Goal: Task Accomplishment & Management: Complete application form

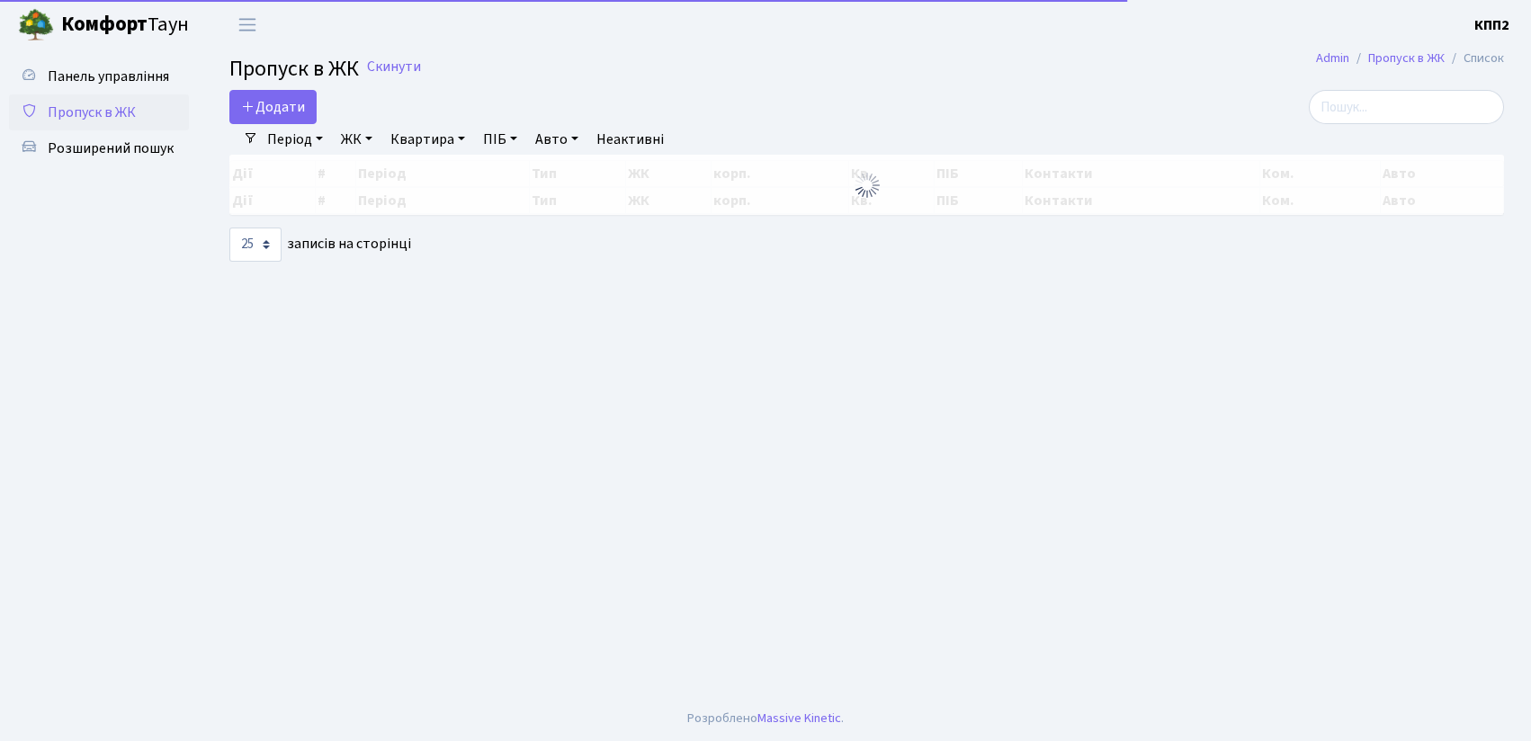
select select "25"
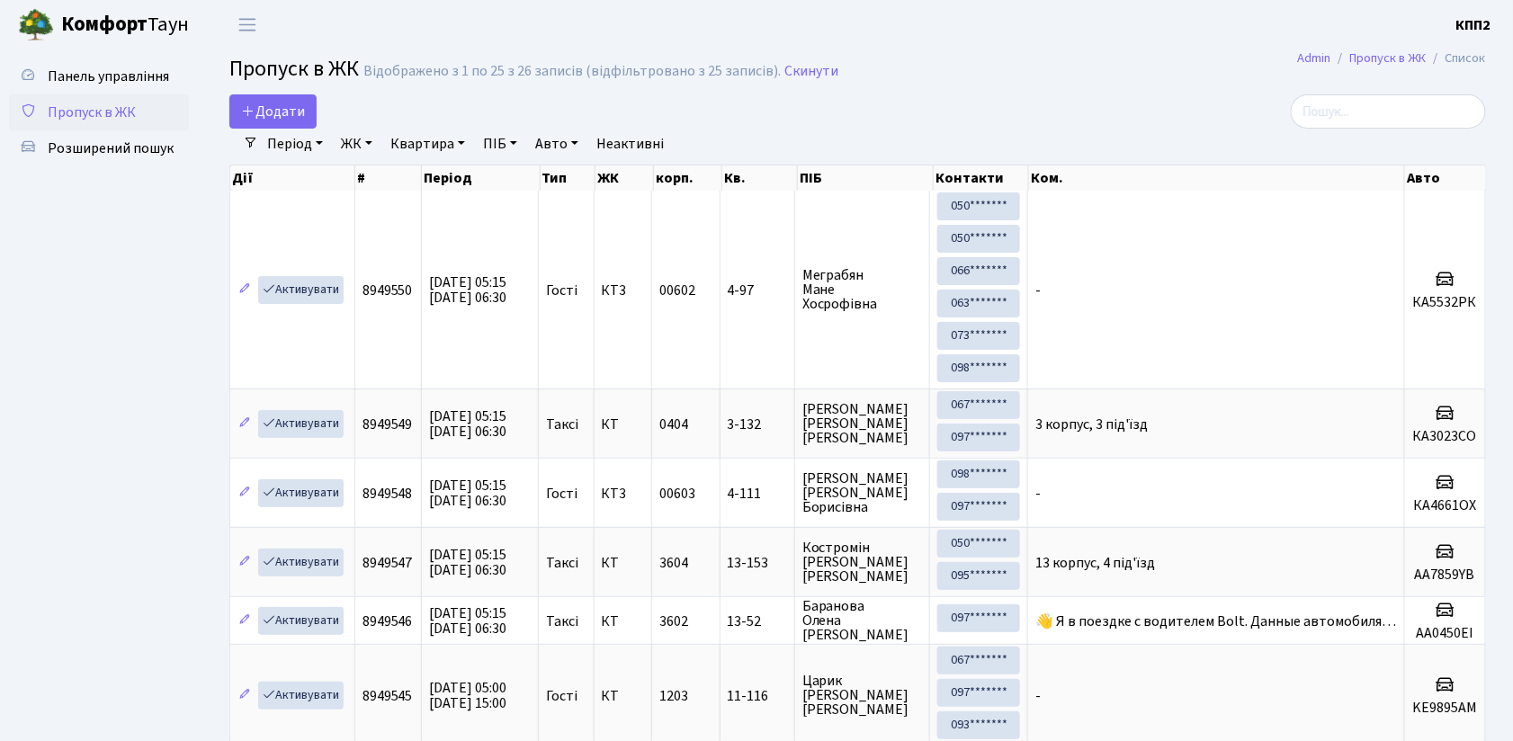
click at [1187, 65] on h2 "Пропуск в ЖК Відображено з 1 по 25 з 26 записів (відфільтровано з 25 записів). …" at bounding box center [857, 72] width 1257 height 31
click at [148, 80] on span "Панель управління" at bounding box center [108, 77] width 121 height 20
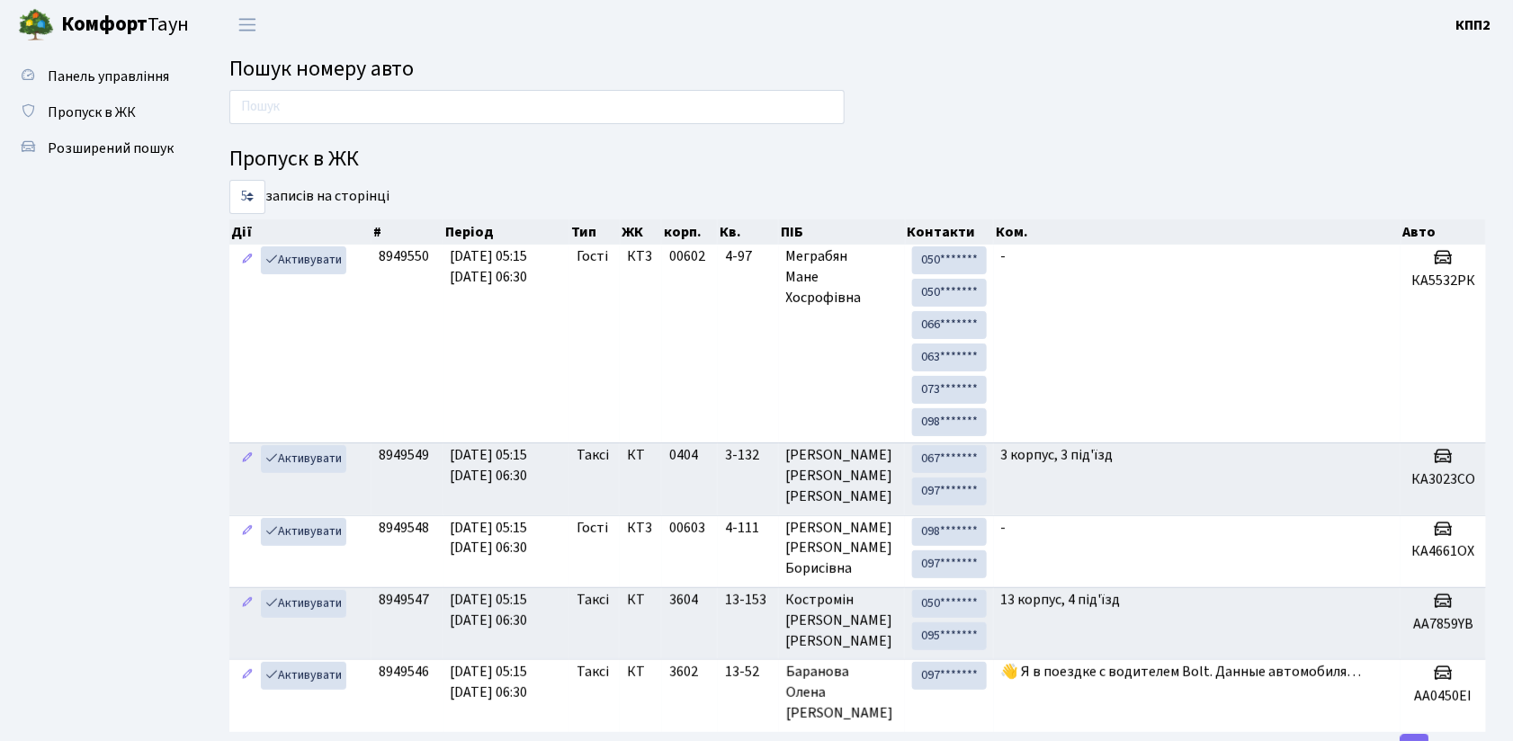
drag, startPoint x: 123, startPoint y: 428, endPoint x: 127, endPoint y: 477, distance: 48.7
click at [123, 429] on ul "Панель управління Пропуск в ЖК Розширений пошук" at bounding box center [99, 487] width 180 height 858
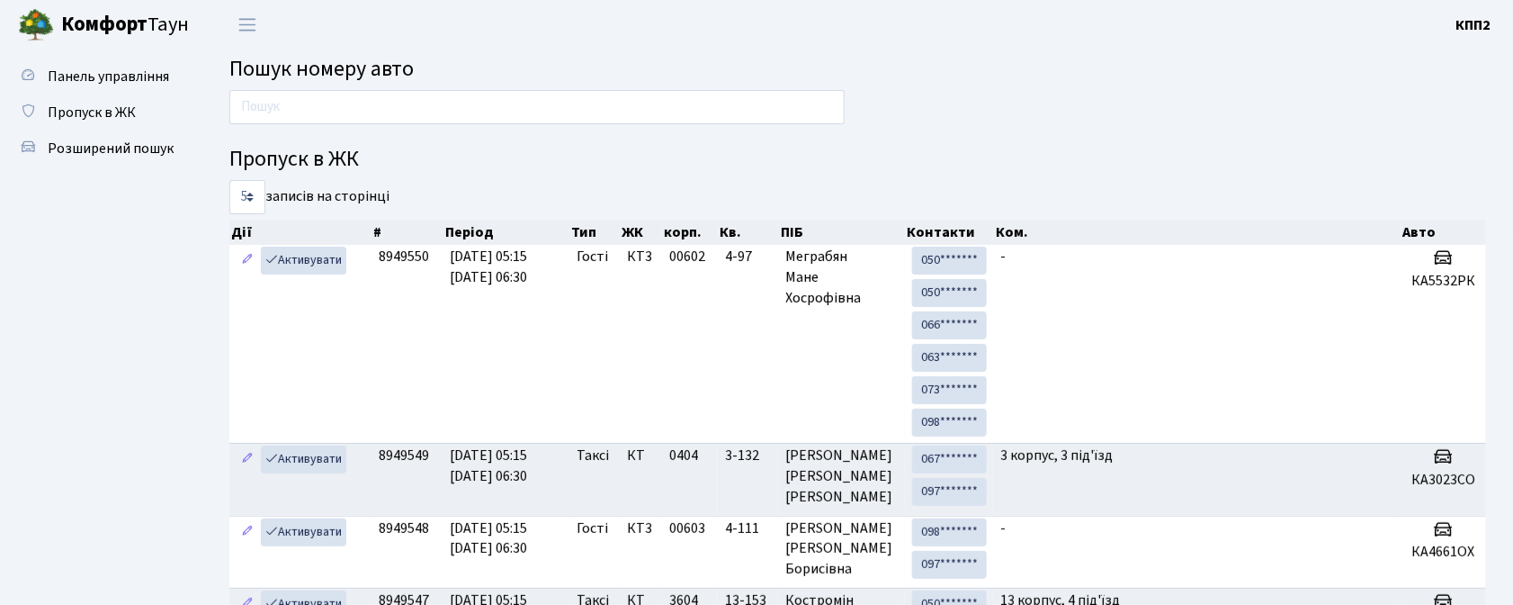
click at [97, 421] on ul "Панель управління Пропуск в ЖК Розширений пошук" at bounding box center [99, 487] width 180 height 858
click at [117, 117] on span "Пропуск в ЖК" at bounding box center [92, 113] width 88 height 20
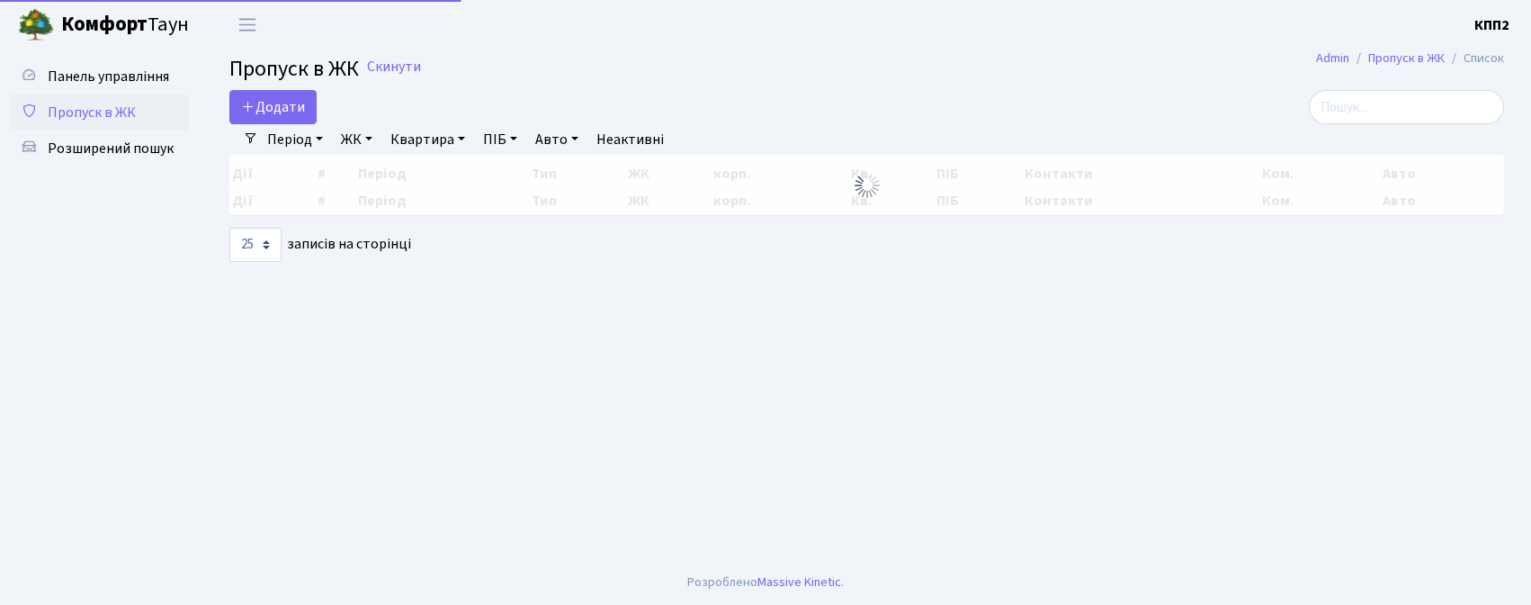
select select "25"
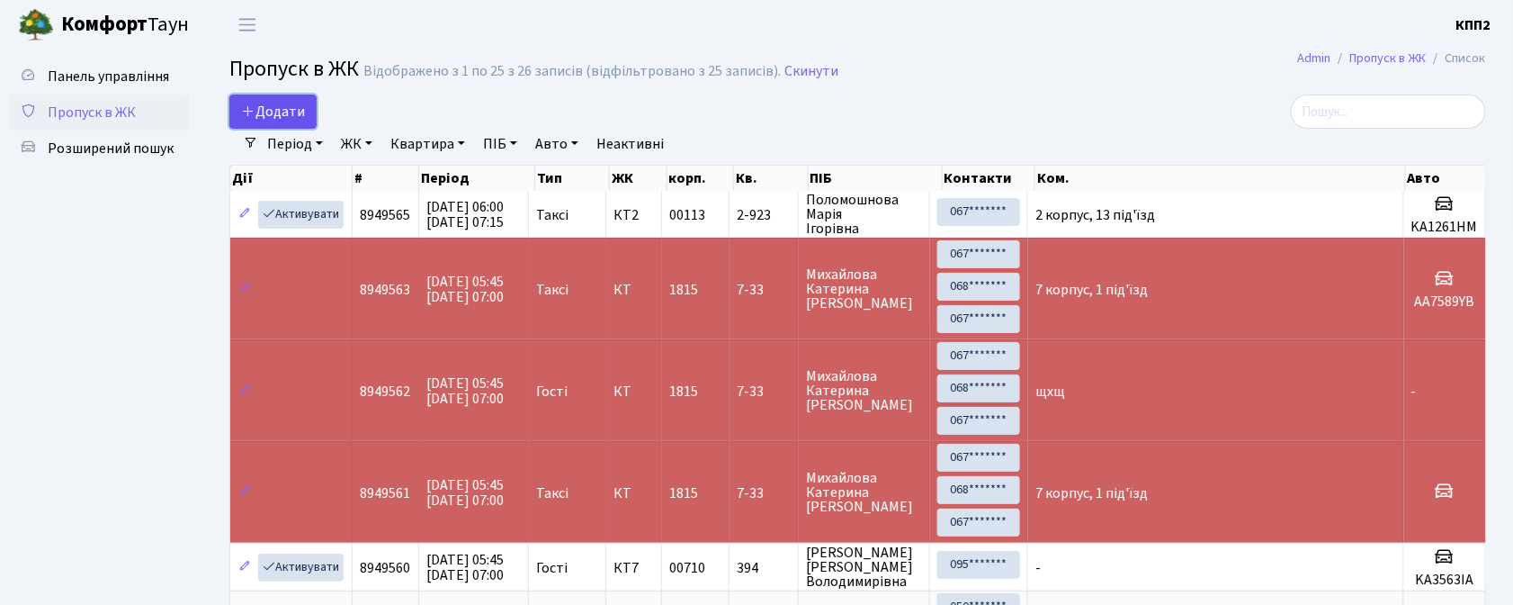
click at [275, 110] on span "Додати" at bounding box center [273, 112] width 64 height 20
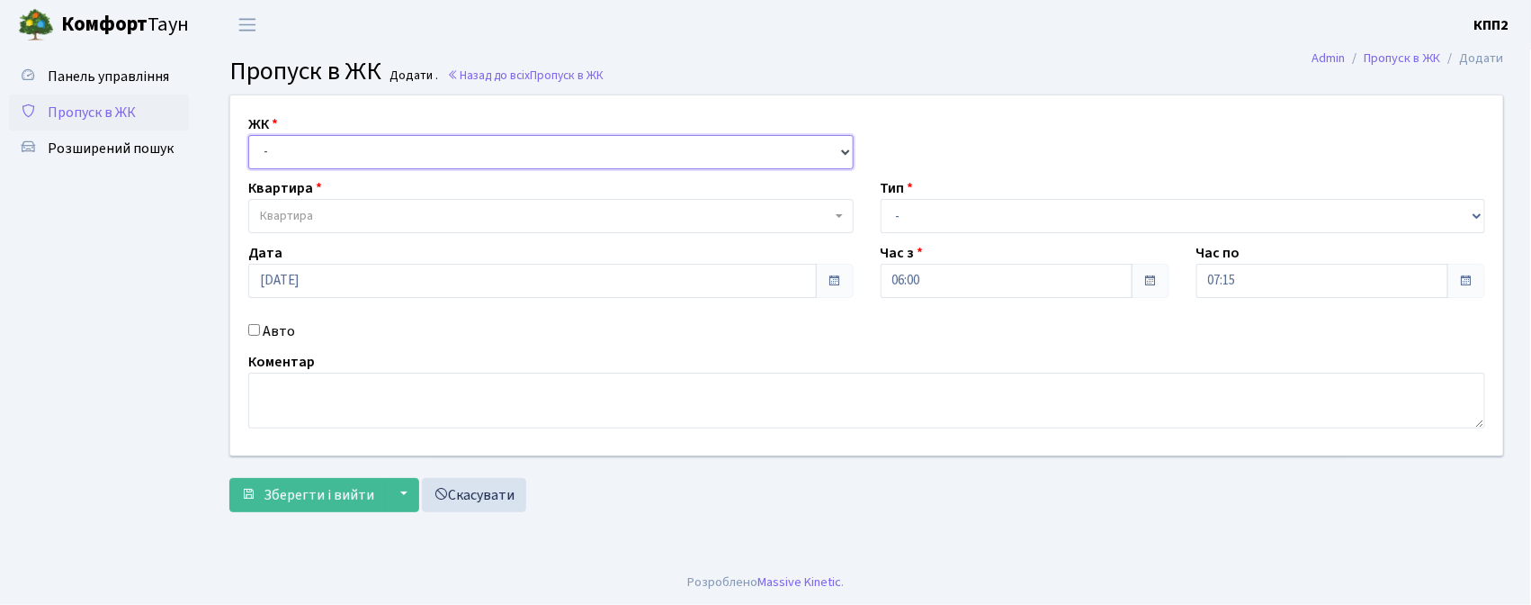
drag, startPoint x: 271, startPoint y: 139, endPoint x: 290, endPoint y: 166, distance: 33.7
click at [277, 148] on select "- КТ, вул. Регенераторна, 4 КТ2, просп. Соборності, 17 КТ3, вул. Березнева, 16 …" at bounding box center [550, 152] width 605 height 34
select select "271"
click at [248, 135] on select "- КТ, вул. Регенераторна, 4 КТ2, просп. Соборності, 17 КТ3, вул. Березнева, 16 …" at bounding box center [550, 152] width 605 height 34
select select
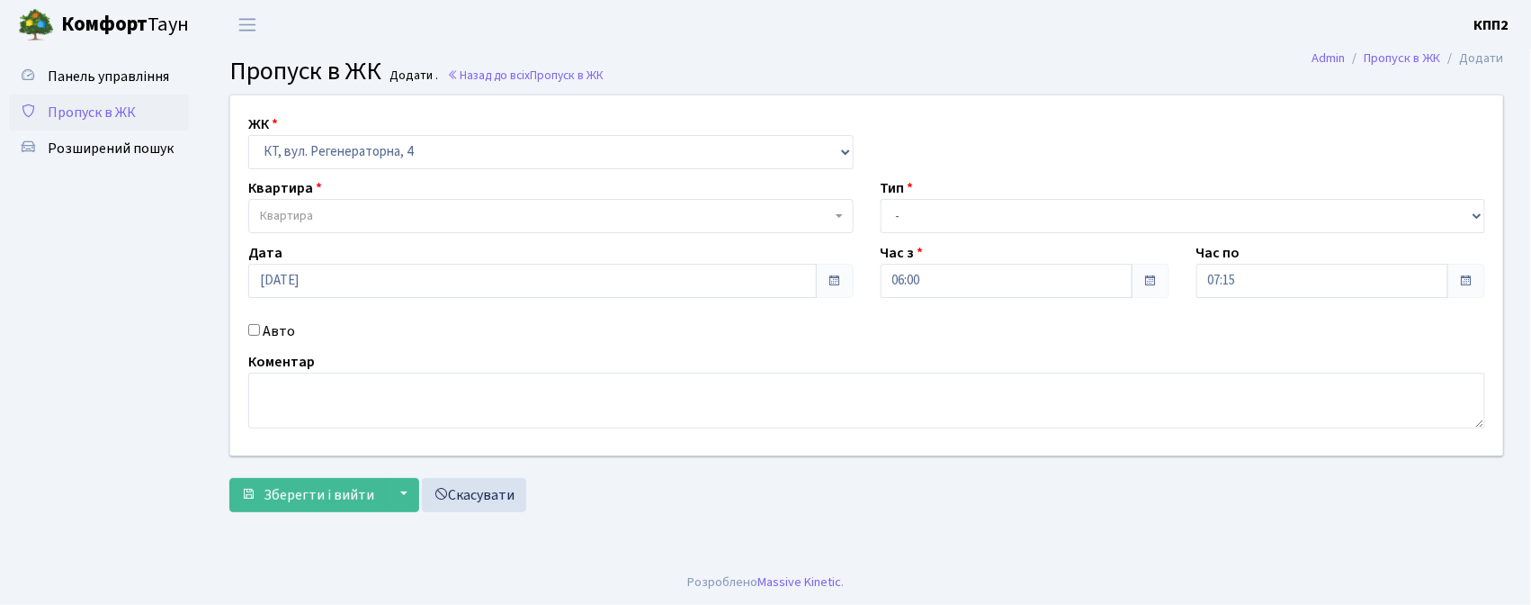
drag, startPoint x: 320, startPoint y: 235, endPoint x: 331, endPoint y: 223, distance: 15.9
click at [321, 235] on div "ЖК - КТ, вул. Регенераторна, 4 КТ2, просп. Соборності, 17 КТ3, вул. Березнева, …" at bounding box center [867, 275] width 1300 height 360
click at [356, 202] on span "Квартира" at bounding box center [550, 216] width 605 height 34
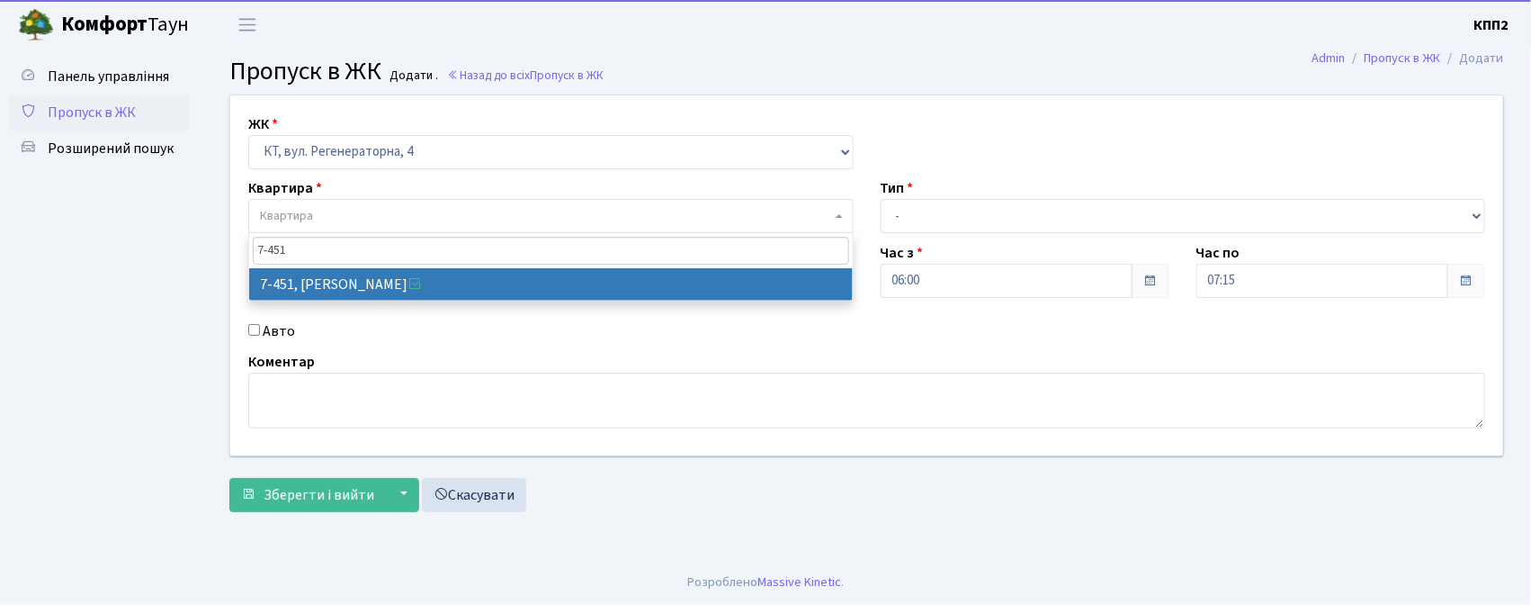
type input "7-451"
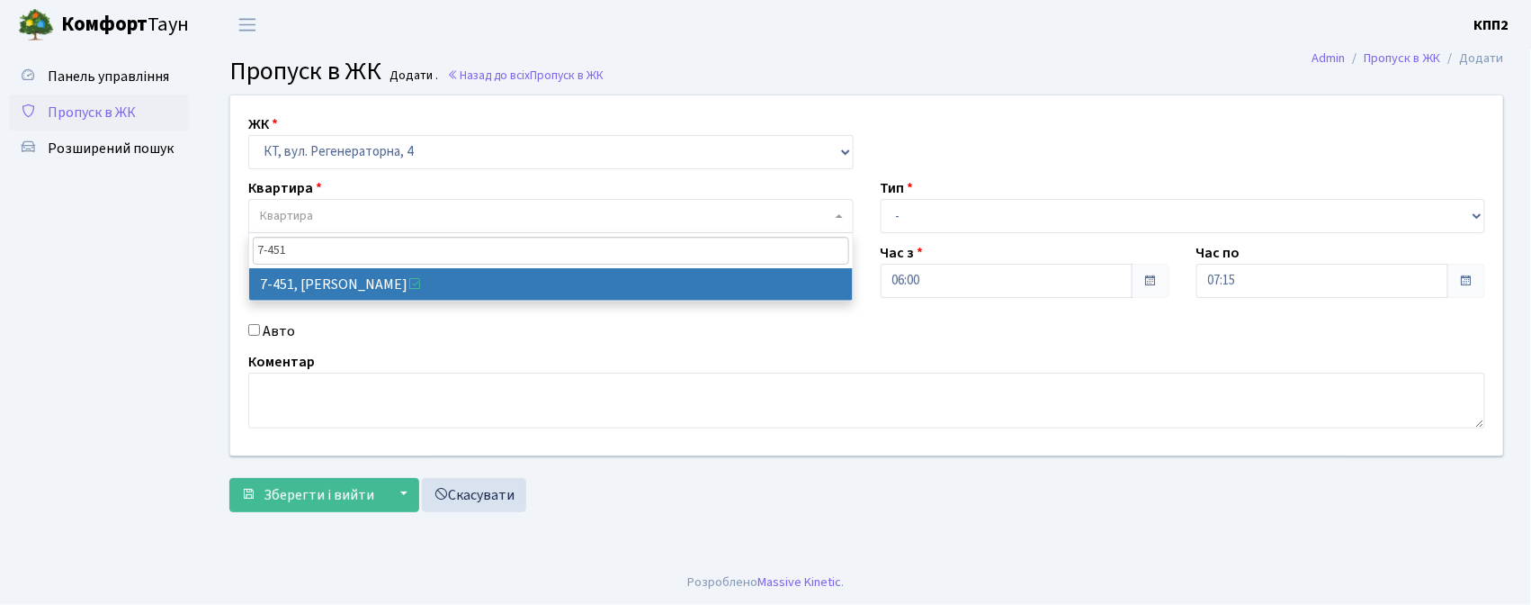
drag, startPoint x: 338, startPoint y: 274, endPoint x: 738, endPoint y: 214, distance: 404.0
select select "4747"
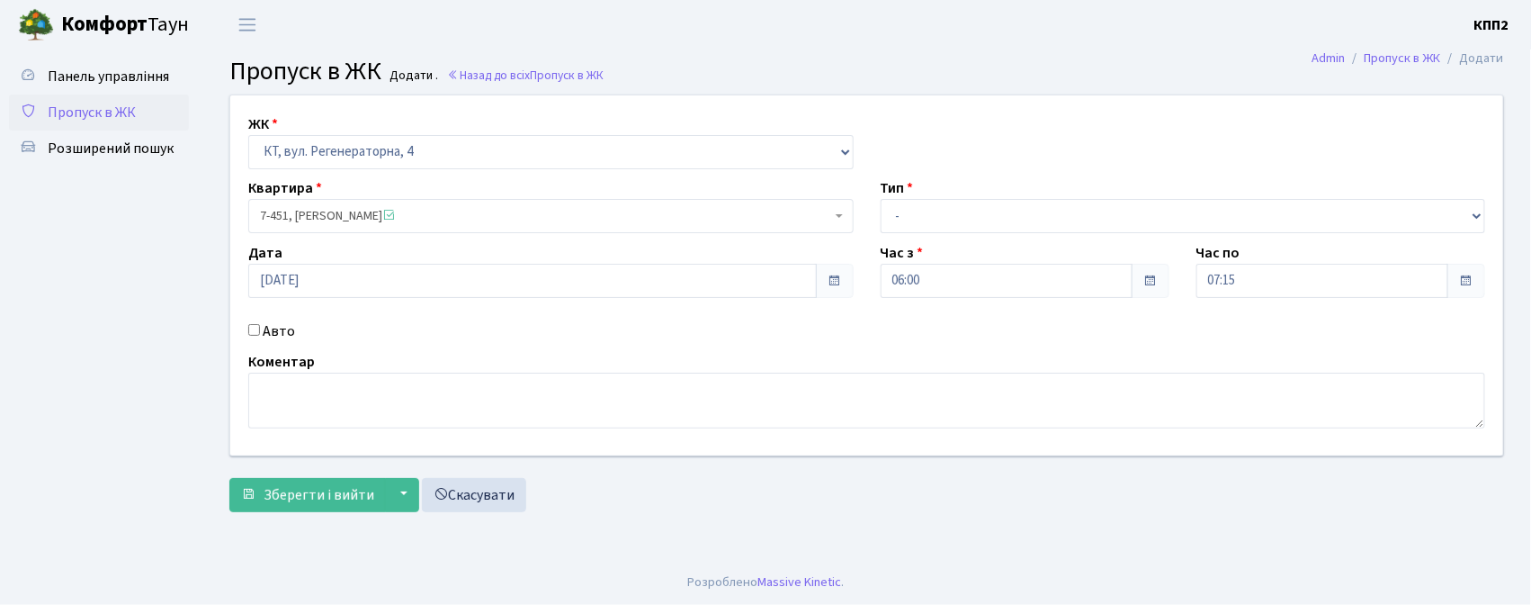
click at [890, 196] on label "Тип" at bounding box center [897, 188] width 33 height 22
click at [911, 221] on select "- Доставка Таксі Гості Сервіс" at bounding box center [1183, 216] width 605 height 34
select select "2"
click at [881, 199] on select "- Доставка Таксі Гості Сервіс" at bounding box center [1183, 216] width 605 height 34
click at [300, 332] on div "Авто" at bounding box center [551, 331] width 632 height 22
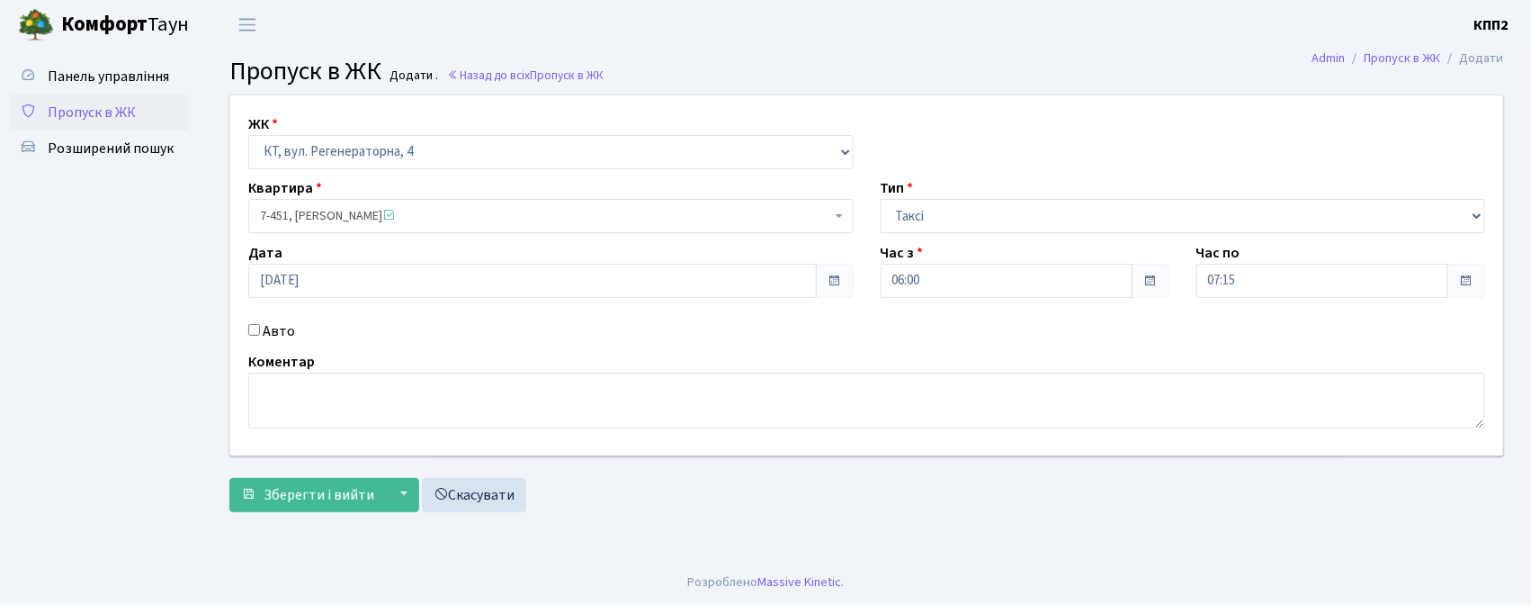
click at [285, 328] on label "Авто" at bounding box center [279, 331] width 32 height 22
click at [260, 328] on input "Авто" at bounding box center [254, 330] width 12 height 12
checkbox input "true"
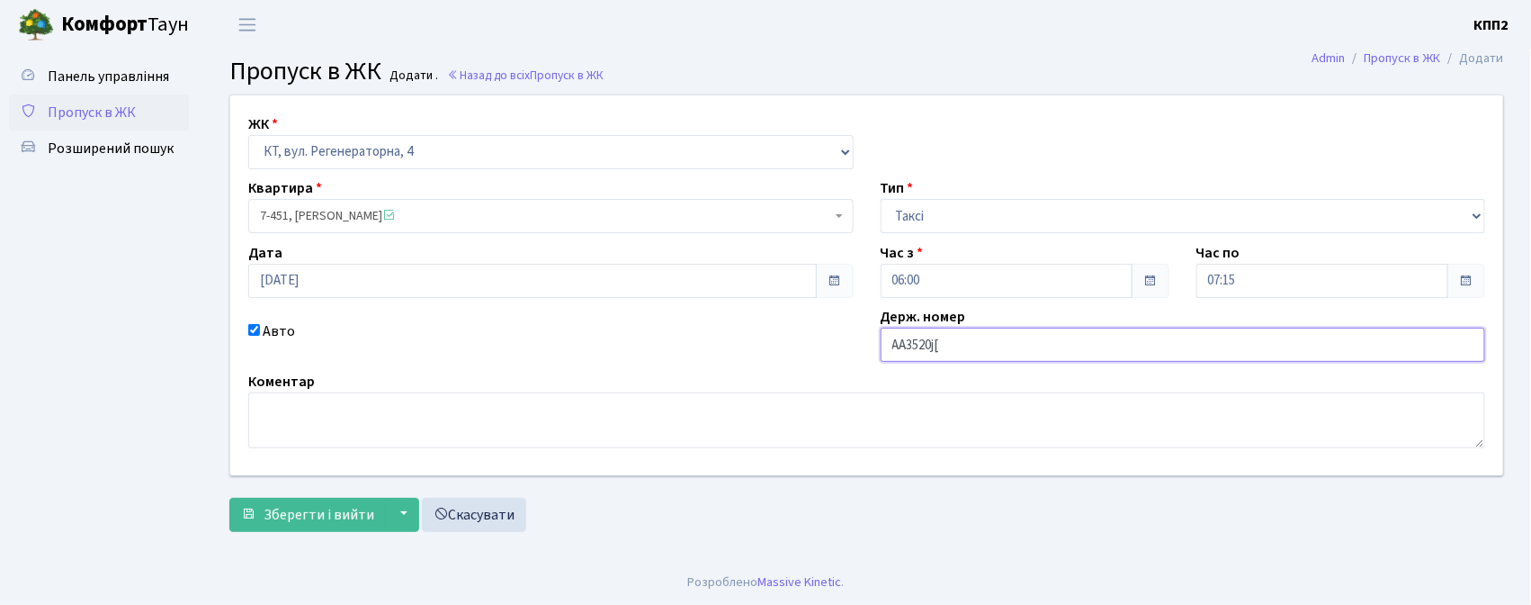
click at [1047, 353] on input "АА3520j[" at bounding box center [1183, 344] width 605 height 34
type input "АА3520ОХ"
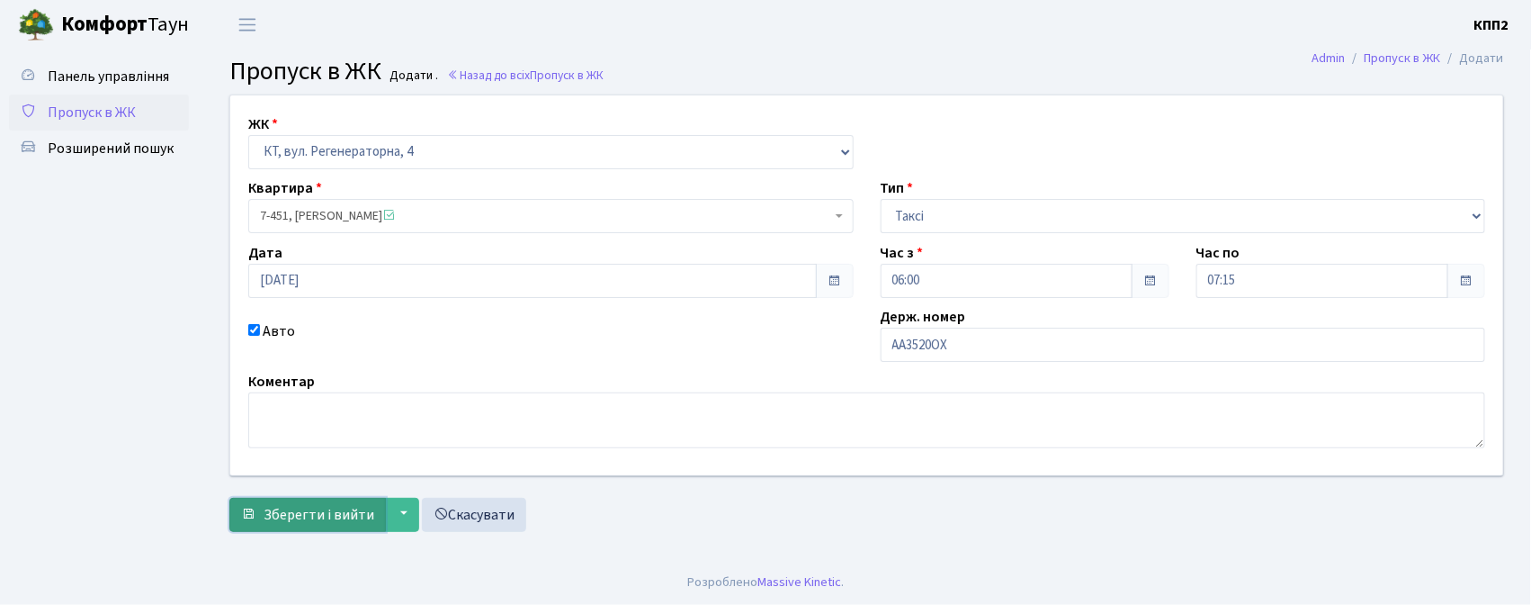
click at [296, 516] on span "Зберегти і вийти" at bounding box center [319, 515] width 111 height 20
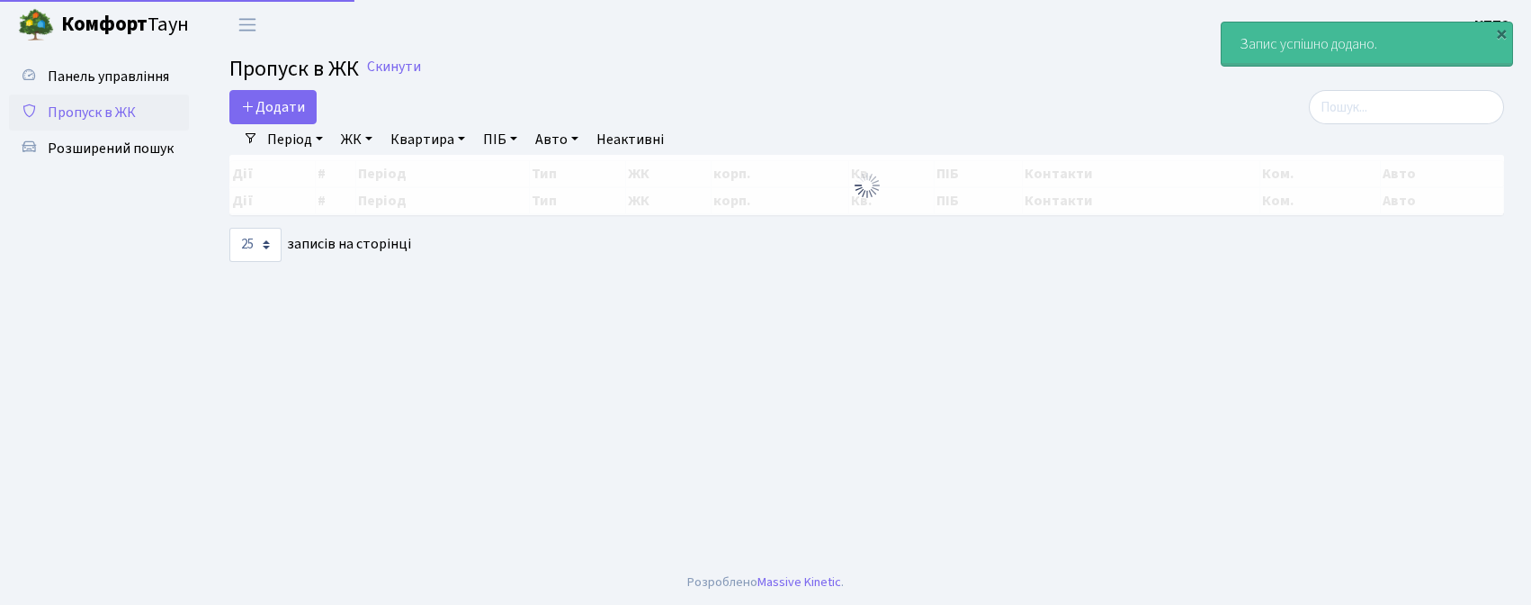
select select "25"
